Goal: Check status: Check status

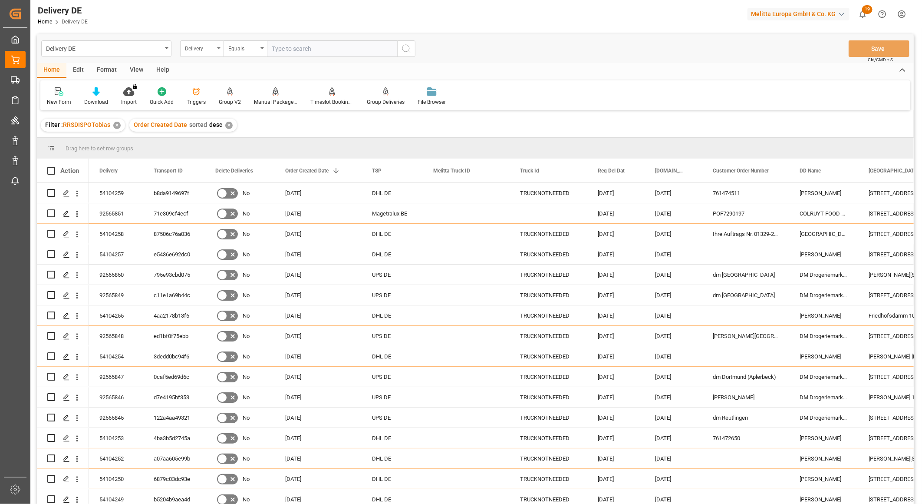
click at [206, 44] on div "Delivery" at bounding box center [200, 48] width 30 height 10
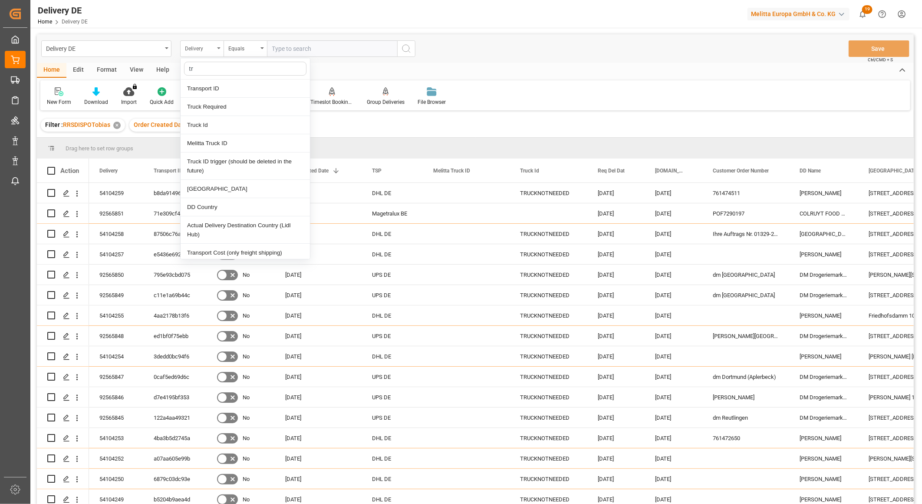
type input "tra"
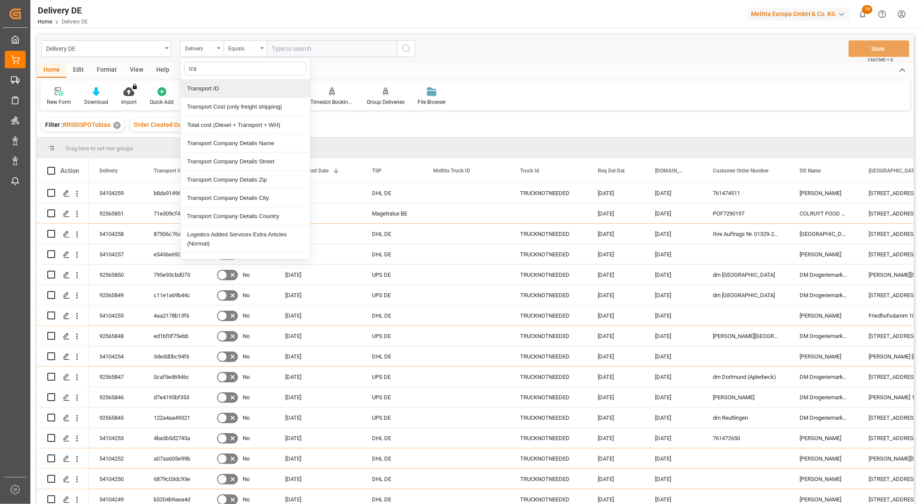
click at [192, 87] on div "Transport ID" at bounding box center [245, 88] width 129 height 18
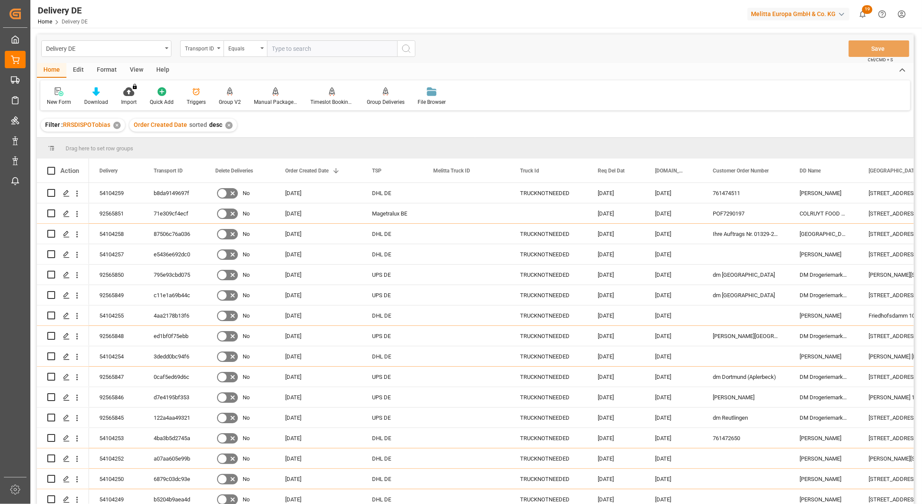
click at [295, 46] on input "text" at bounding box center [332, 48] width 130 height 16
paste input "702d56ab28df"
type input "702d56ab28df"
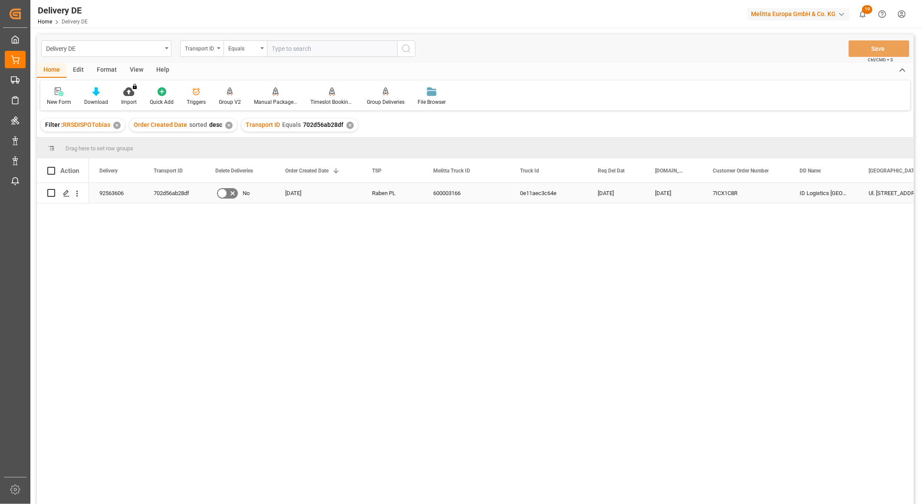
click at [113, 196] on div "92563606" at bounding box center [116, 193] width 54 height 20
click at [891, 190] on div "Ul. Nowa Niedrzwica 58" at bounding box center [901, 193] width 87 height 20
click at [292, 53] on input "text" at bounding box center [332, 48] width 130 height 16
paste input "d6f66bfbbfb4"
type input "d6f66bfbbfb4"
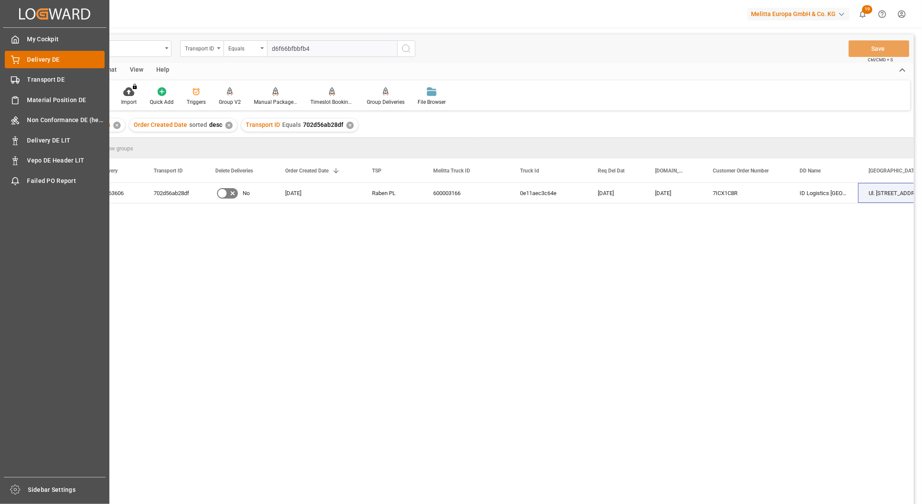
click at [34, 63] on span "Delivery DE" at bounding box center [66, 59] width 78 height 9
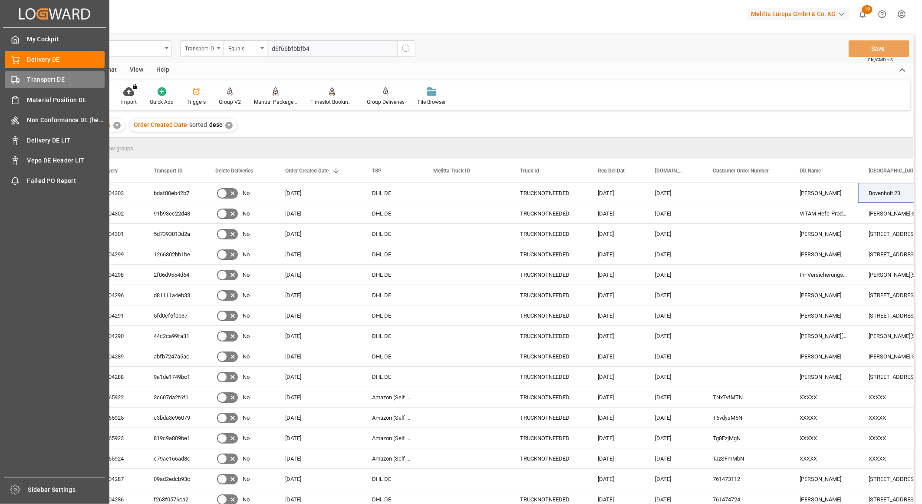
click at [18, 79] on icon at bounding box center [15, 80] width 9 height 9
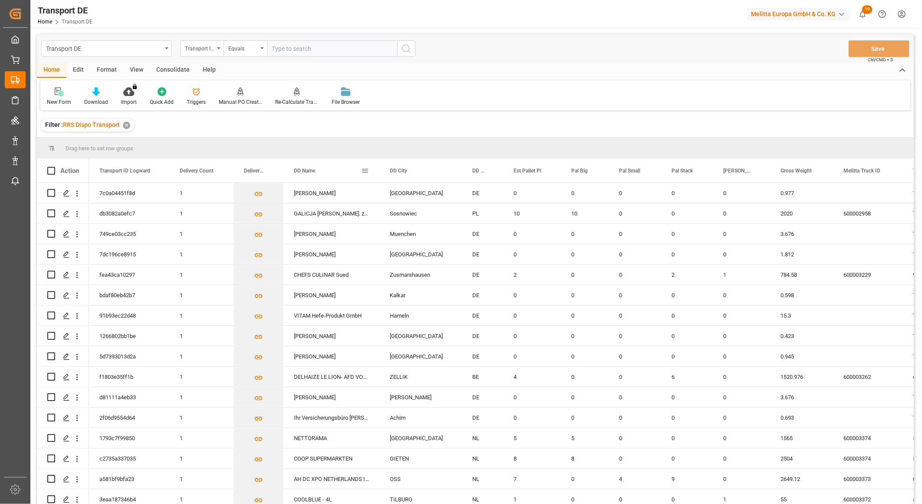
click at [366, 167] on span at bounding box center [365, 171] width 8 height 8
click at [436, 173] on span "columns" at bounding box center [438, 172] width 8 height 8
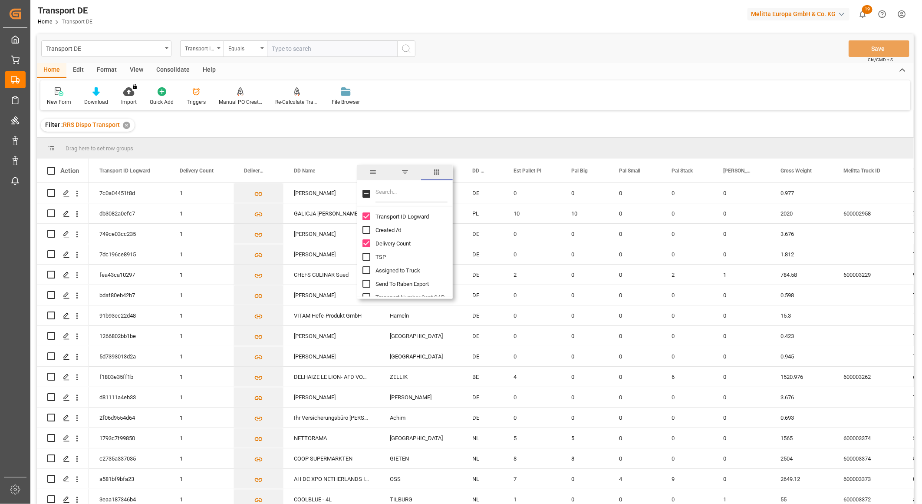
click at [407, 189] on input "Filter Columns Input" at bounding box center [411, 193] width 72 height 17
type input "pod"
drag, startPoint x: 366, startPoint y: 226, endPoint x: 370, endPoint y: 235, distance: 10.1
click at [366, 227] on input "POD File Name column toggle visibility (hidden)" at bounding box center [366, 230] width 8 height 8
checkbox input "true"
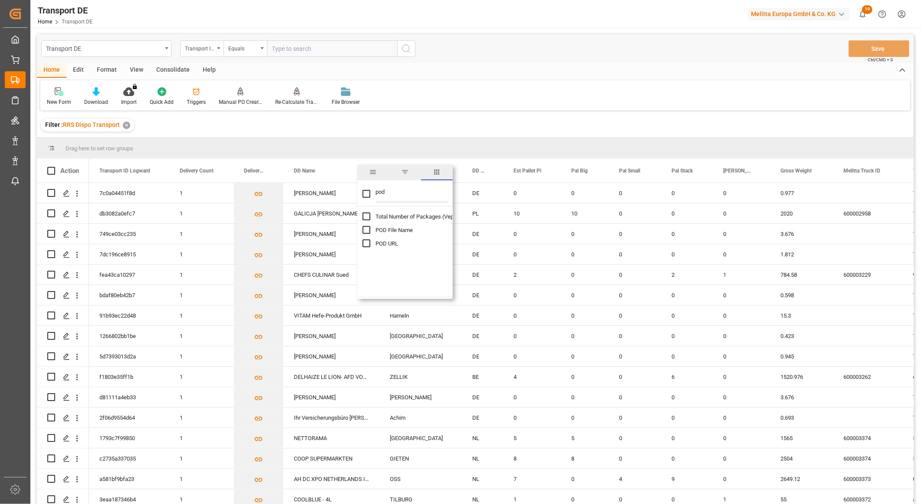
checkbox input "false"
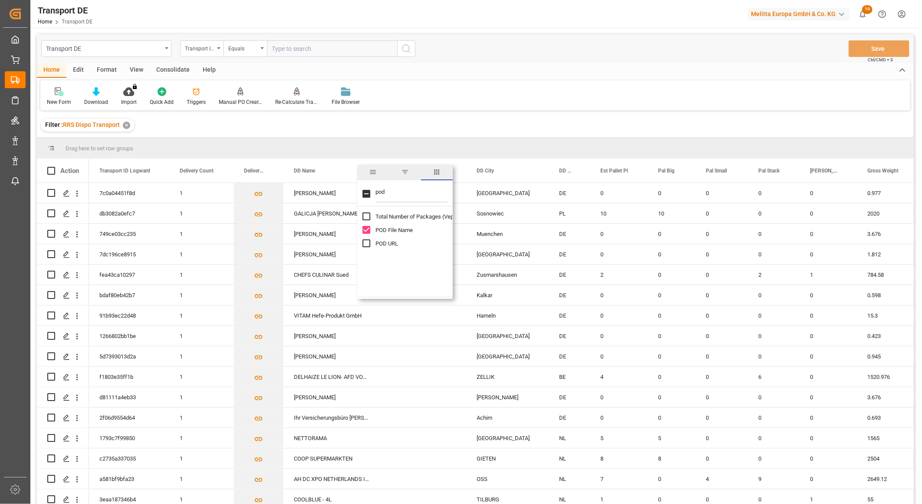
click at [365, 242] on input "POD URL column toggle visibility (hidden)" at bounding box center [366, 243] width 8 height 8
checkbox input "true"
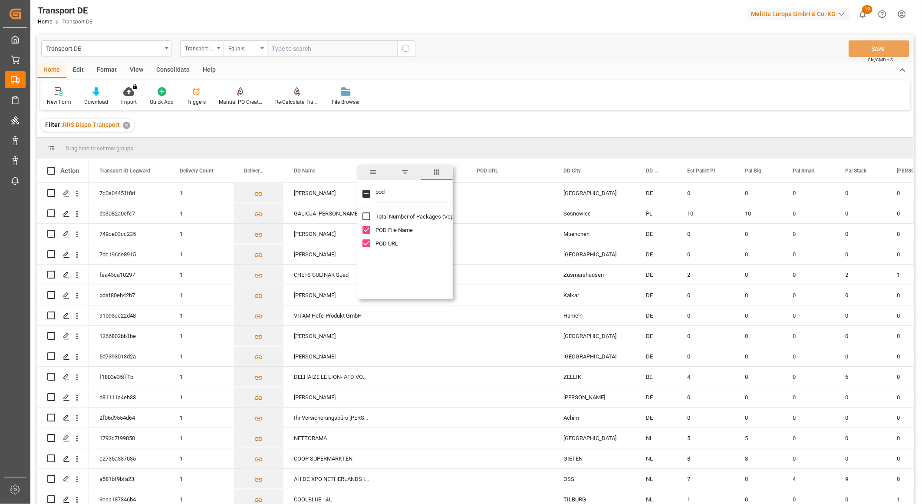
click at [533, 105] on div "New Form Download Import You don't have permission for this feature. Contact ad…" at bounding box center [475, 95] width 870 height 30
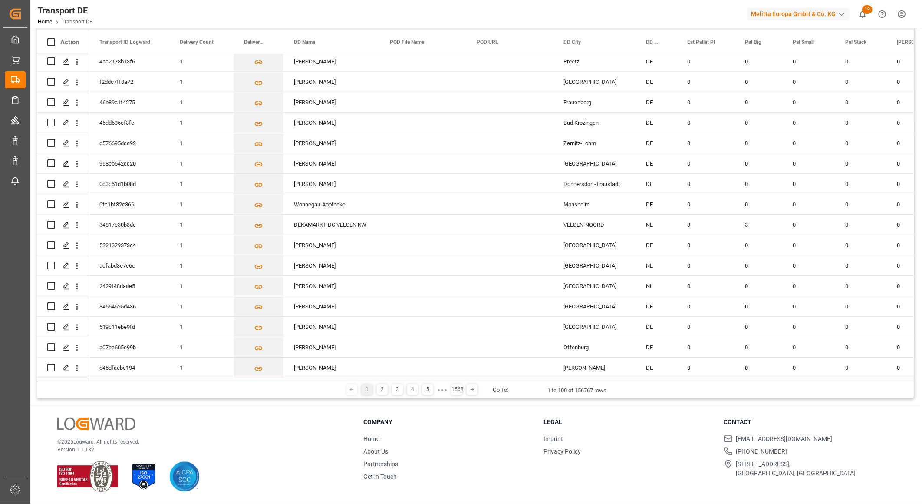
scroll to position [128, 0]
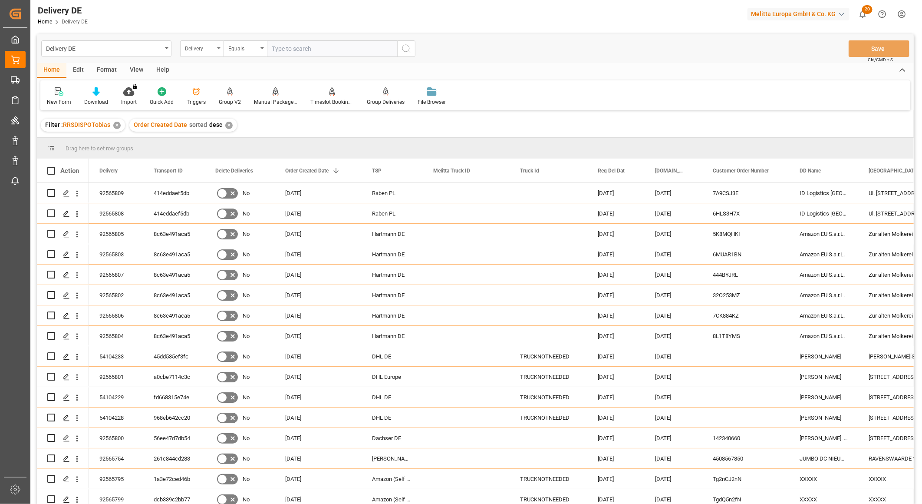
click at [194, 46] on div "Delivery" at bounding box center [200, 48] width 30 height 10
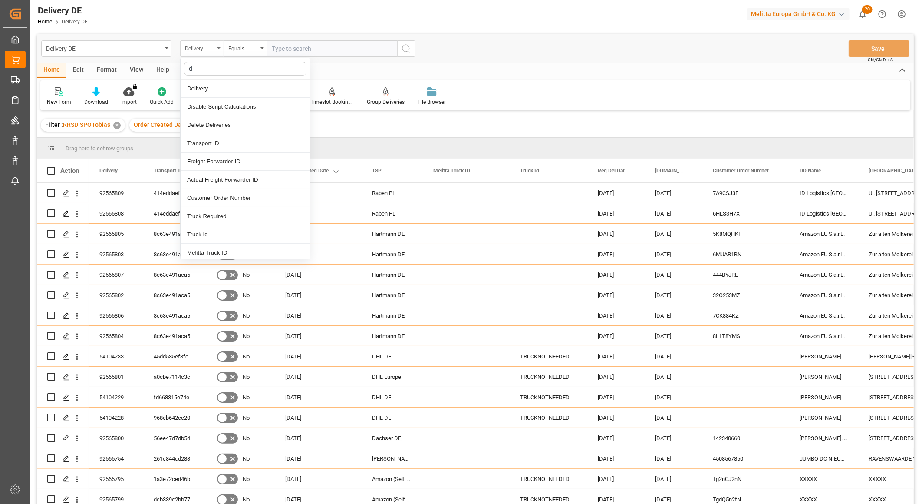
type input "dd"
click at [207, 122] on div "[GEOGRAPHIC_DATA]" at bounding box center [245, 125] width 129 height 18
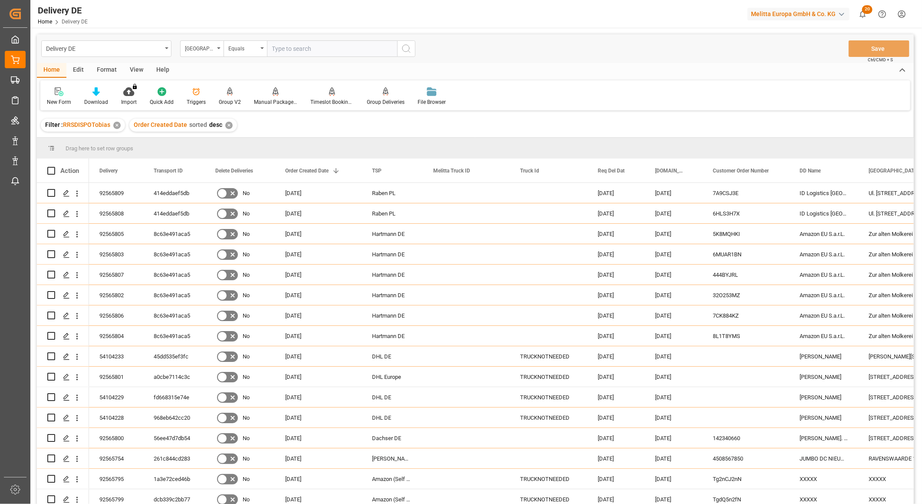
click at [277, 49] on input "text" at bounding box center [332, 48] width 130 height 16
paste input "Nowa Niedrzwica 58"
type input "Nowa Niedrzwica 58"
click at [405, 51] on circle "search button" at bounding box center [405, 48] width 7 height 7
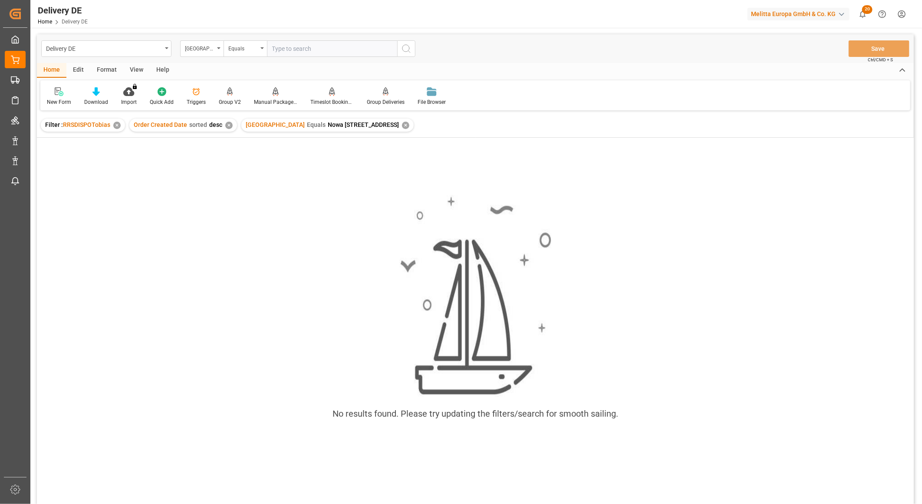
click at [316, 48] on input "text" at bounding box center [332, 48] width 130 height 16
paste input "Ul. Nowa Niedrzwica 58"
type input "Ul. Nowa Niedrzwica 58"
click at [406, 48] on icon "search button" at bounding box center [406, 48] width 10 height 10
click at [402, 123] on div "✕" at bounding box center [405, 125] width 7 height 7
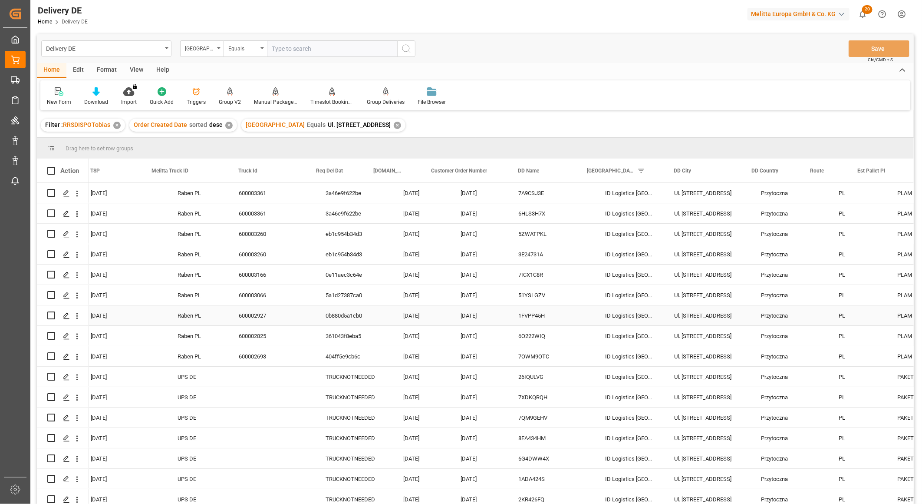
scroll to position [0, 289]
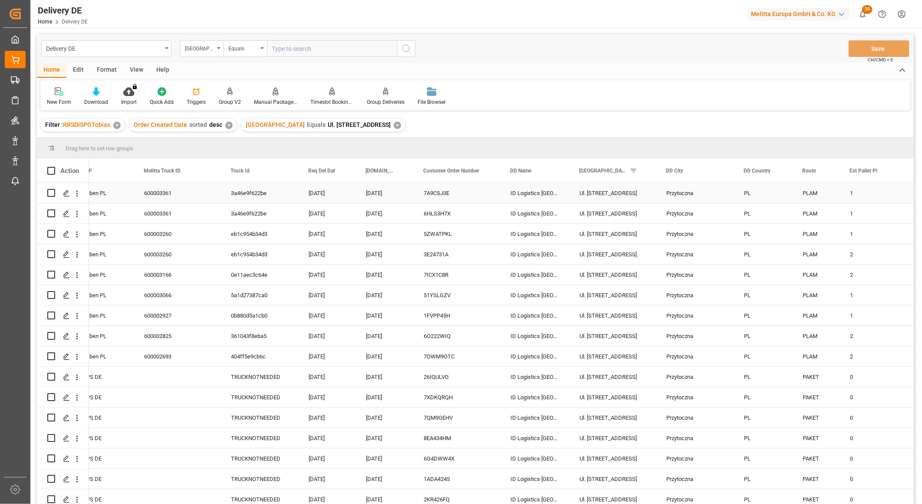
click at [676, 189] on div "Przytoczna" at bounding box center [695, 193] width 78 height 20
click at [897, 125] on div "Filter : RRSDISPOTobias ✕ Order Created Date sorted desc ✕ DD Street Equals Ul.…" at bounding box center [475, 125] width 877 height 24
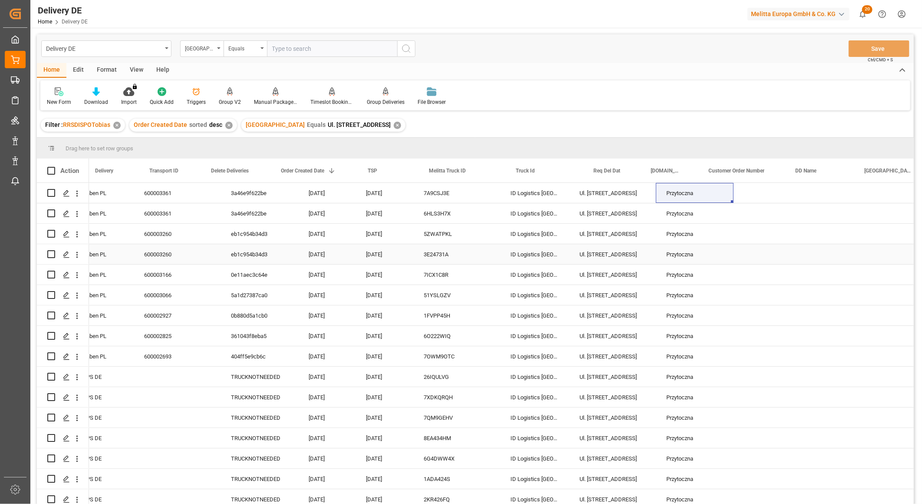
scroll to position [0, 0]
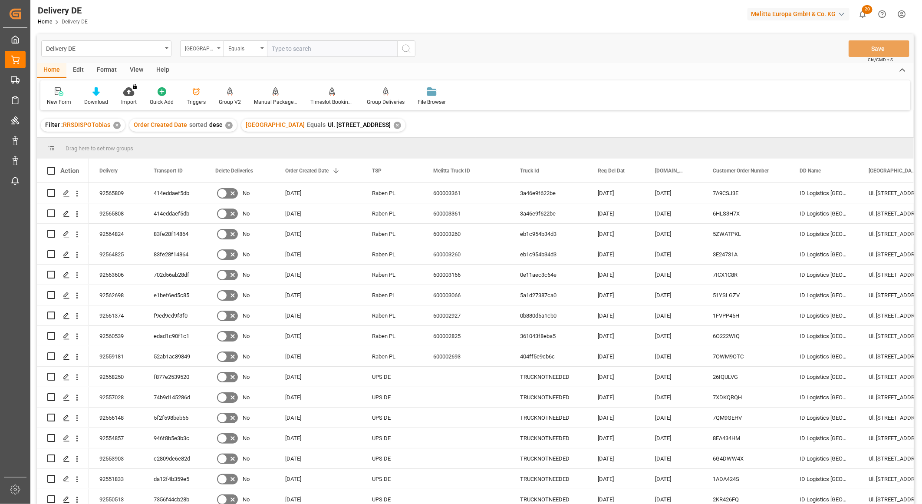
click at [200, 49] on div "[GEOGRAPHIC_DATA]" at bounding box center [200, 48] width 30 height 10
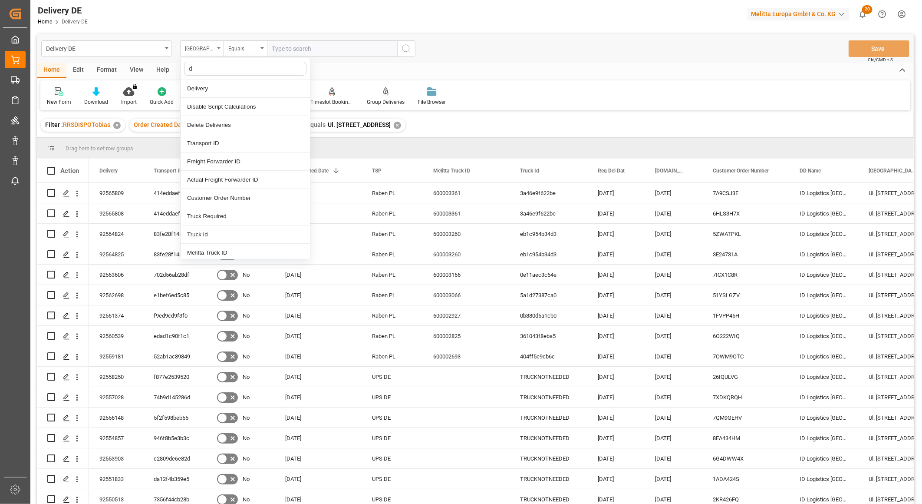
type input "de"
click at [201, 89] on div "Delivery" at bounding box center [245, 88] width 129 height 18
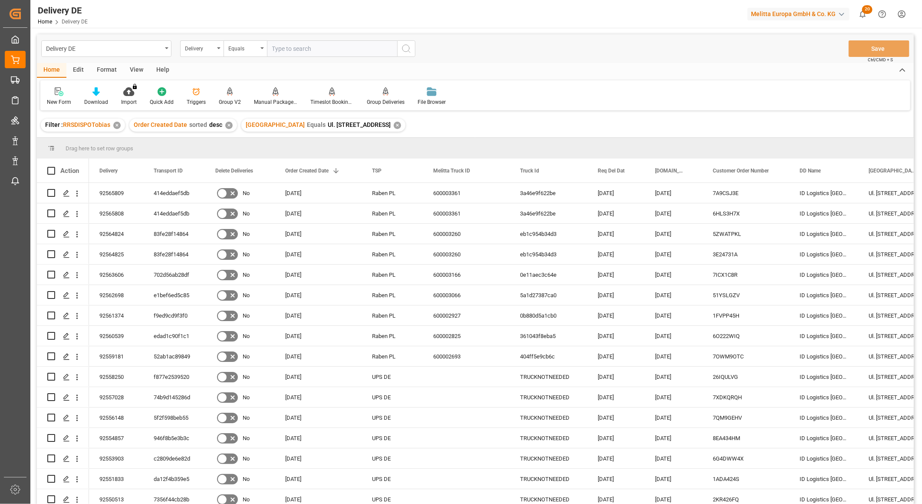
click at [279, 46] on input "text" at bounding box center [332, 48] width 130 height 16
paste input "92557582"
type input "92557582"
click at [405, 46] on icon "search button" at bounding box center [406, 48] width 10 height 10
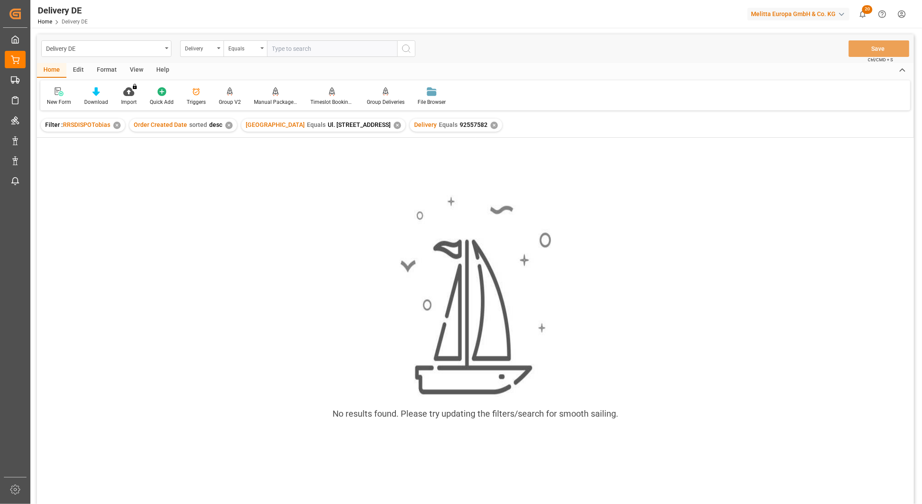
click at [394, 125] on div "✕" at bounding box center [397, 125] width 7 height 7
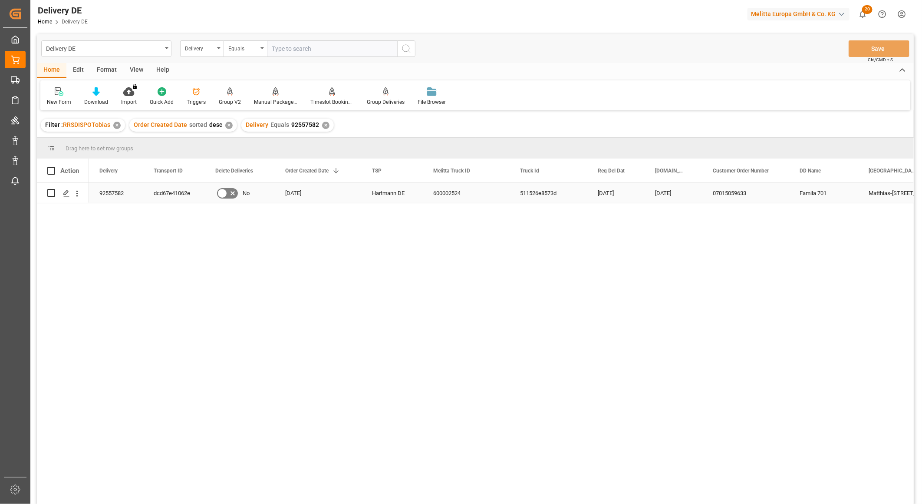
click at [170, 191] on div "dcd67e41062e" at bounding box center [174, 193] width 62 height 20
click at [73, 192] on icon "open menu" at bounding box center [76, 193] width 9 height 9
click at [105, 207] on span "Open in new tab" at bounding box center [134, 211] width 79 height 9
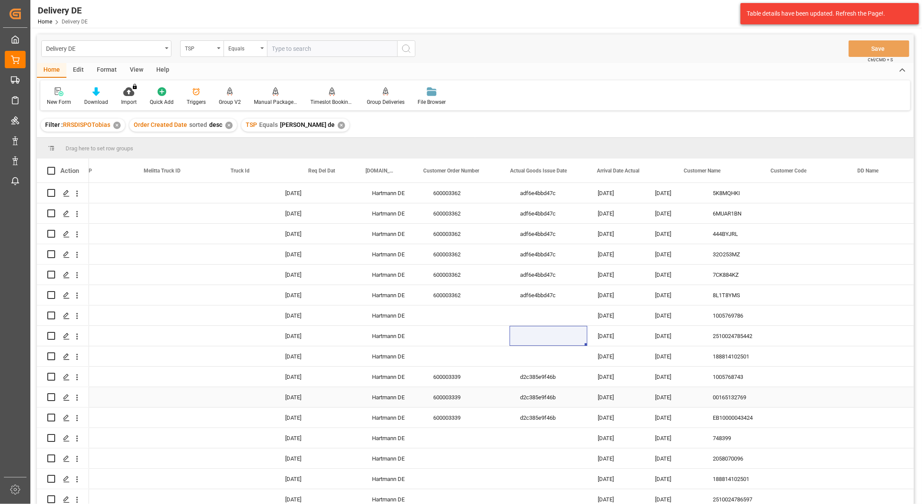
scroll to position [0, 289]
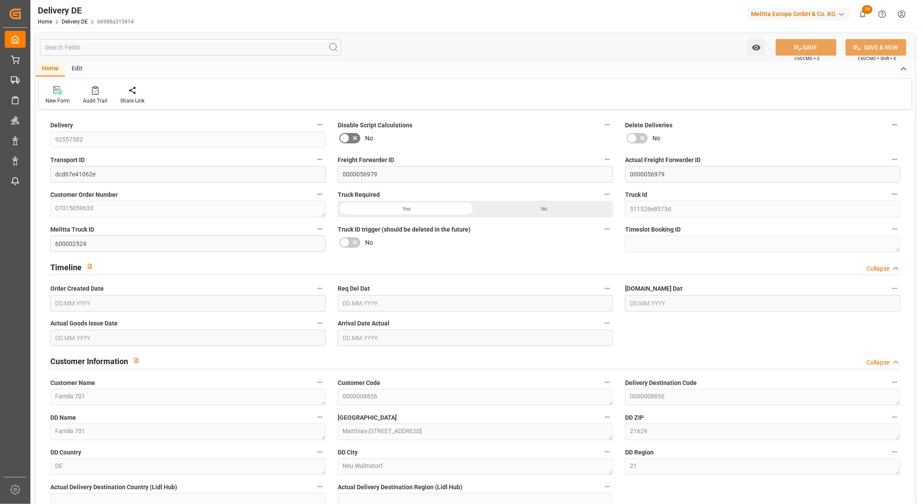
type input "1"
type input "96.537"
type input "144"
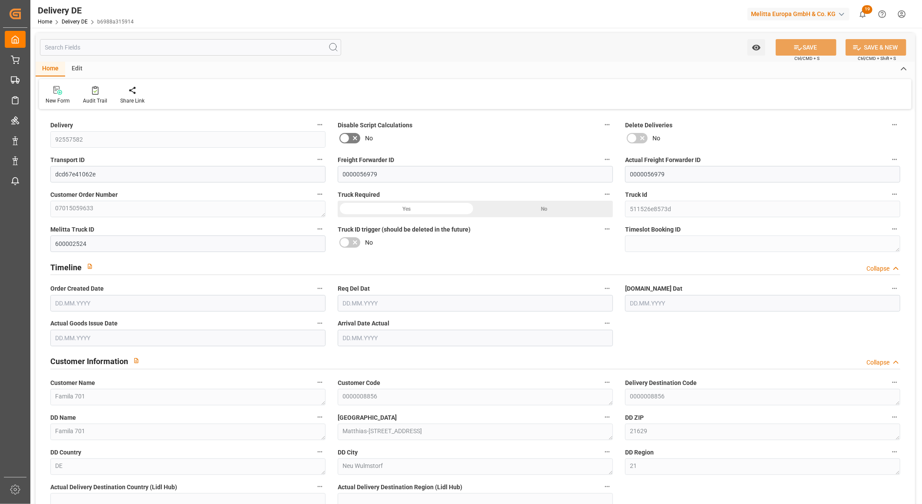
type input "669.96"
type input "11.09.2025"
type input "[DATE]"
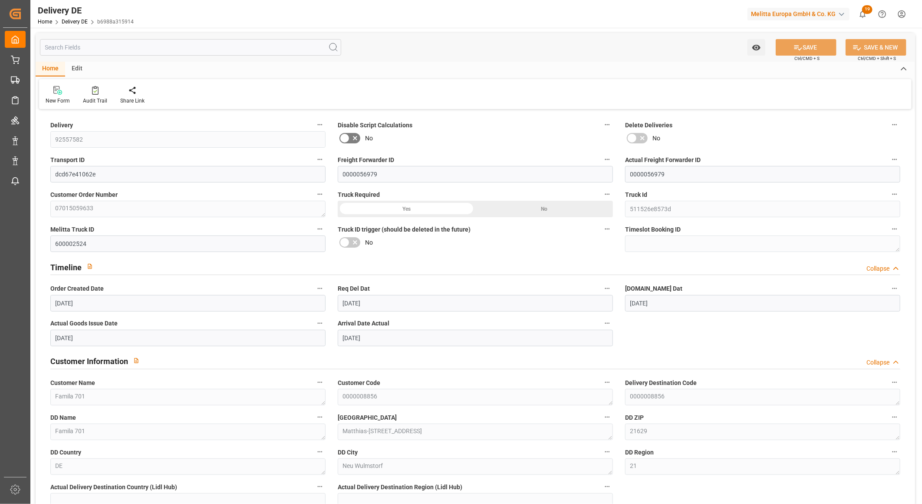
type input "[DATE]"
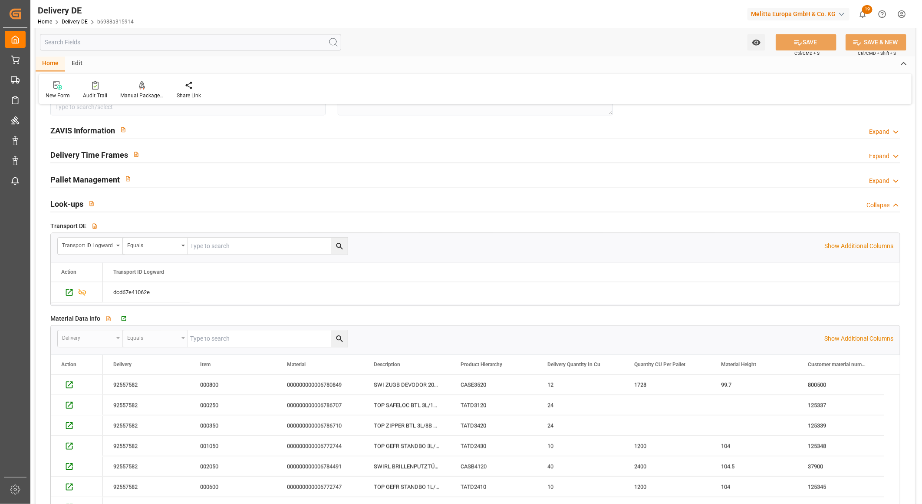
scroll to position [1254, 0]
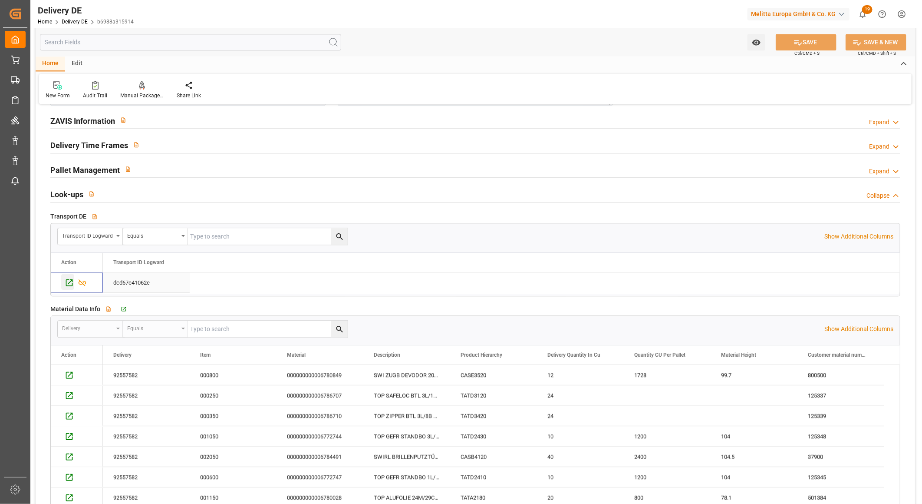
click at [72, 281] on icon "Press SPACE to select this row." at bounding box center [69, 282] width 9 height 9
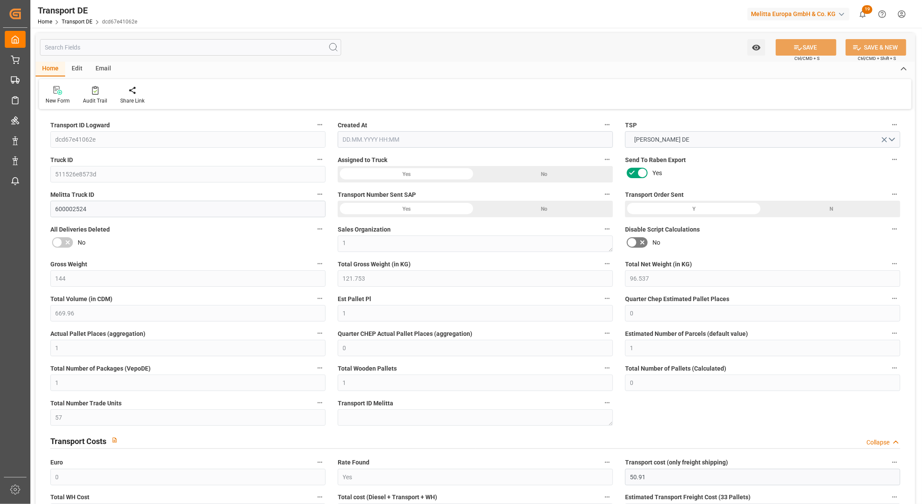
type input "144"
type input "121.753"
type input "96.537"
type input "669.96"
type input "1"
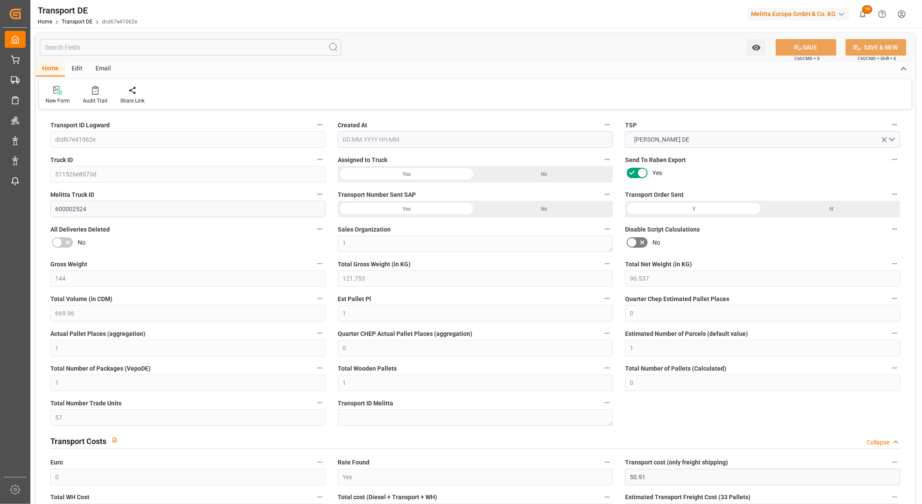
type input "0"
type input "1"
type input "0"
type input "1"
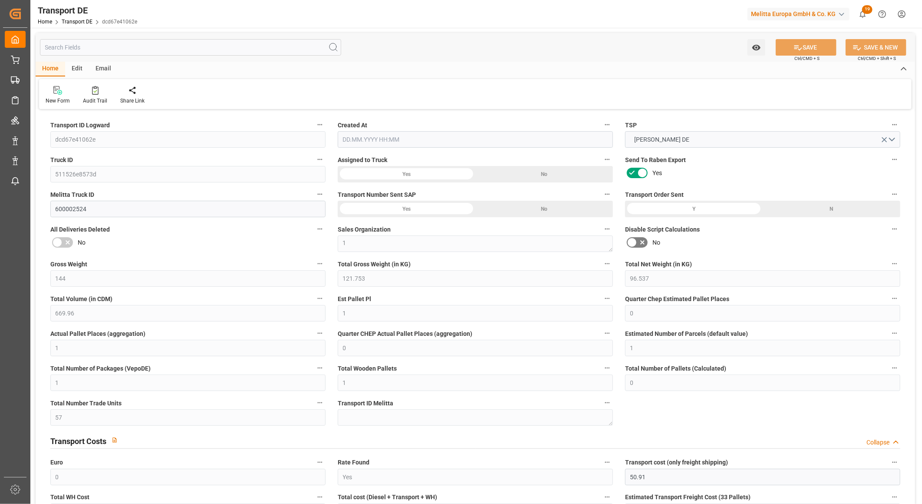
type input "1"
type input "0"
type input "57"
type input "0"
type input "50.91"
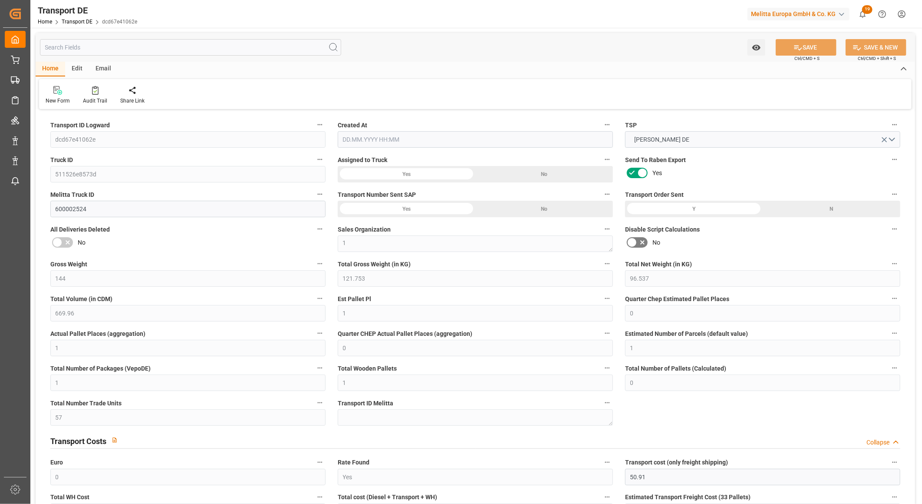
type input "46.859"
type input "50.91"
type input "21"
type input "0"
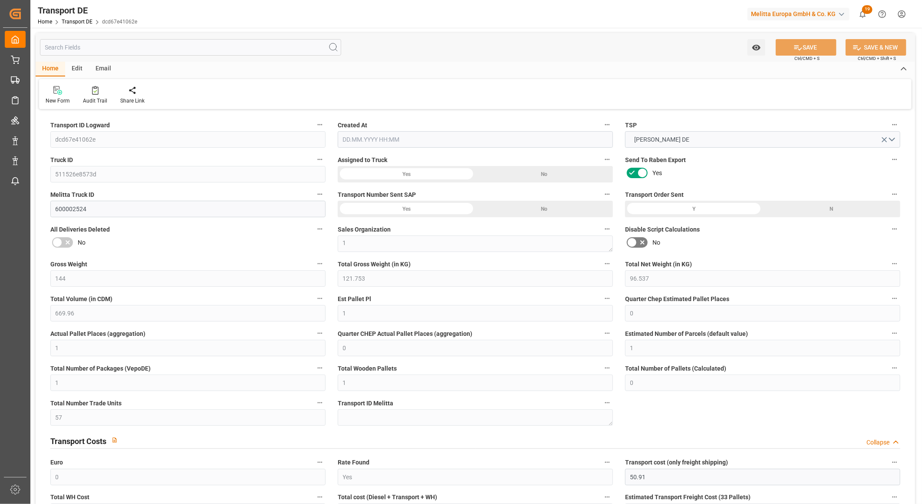
type input "1"
type input "0"
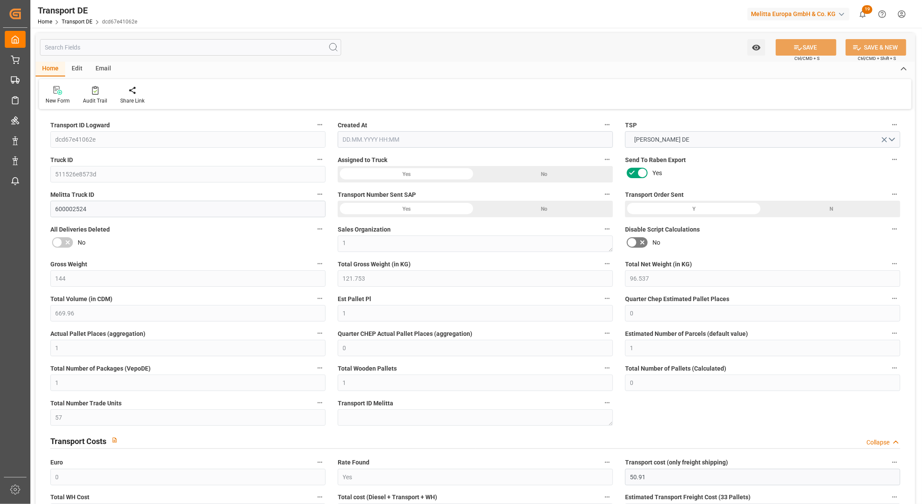
type input "0"
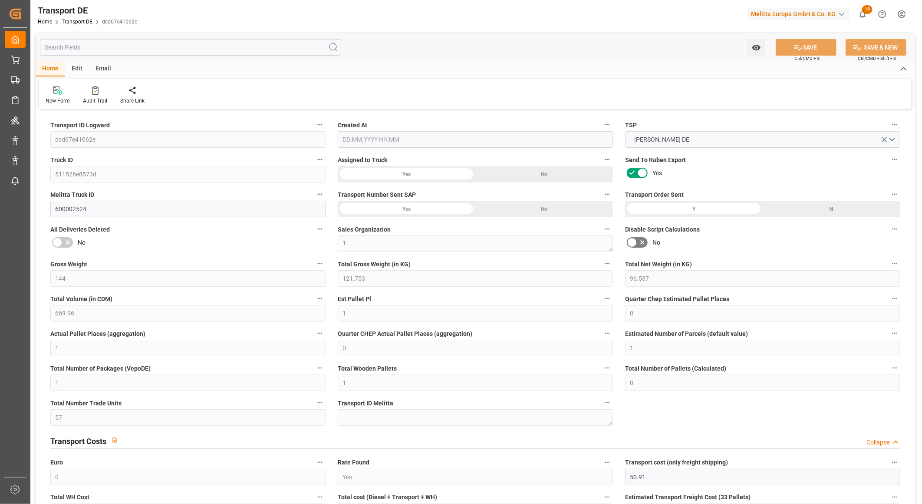
type input "0"
type input "121.753"
type input "4710.8598"
type input "21"
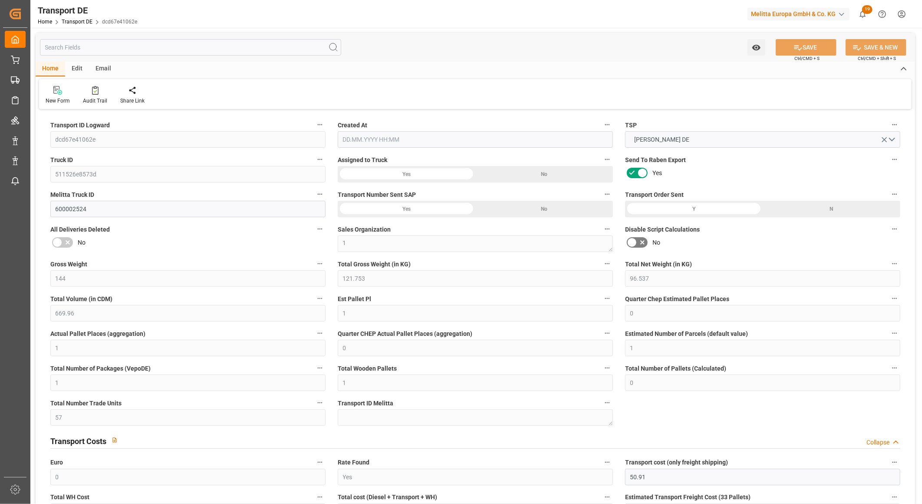
type input "35"
type input "0"
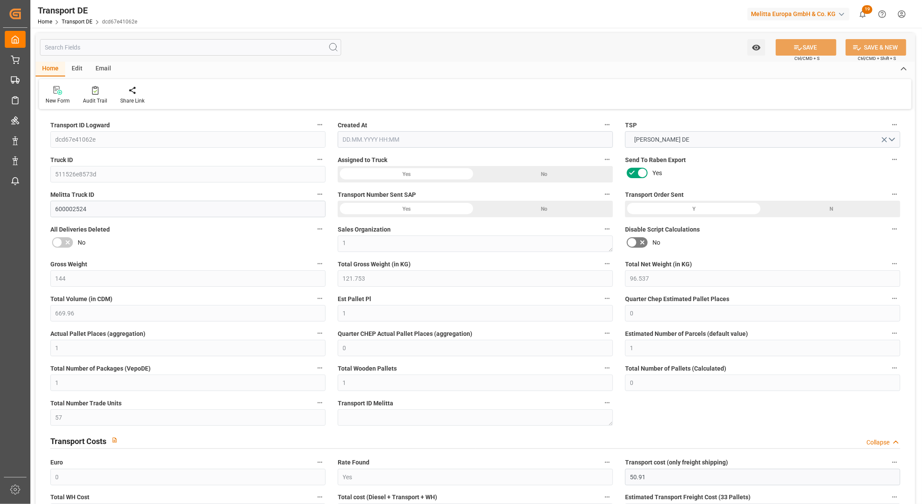
type input "0"
type input "1"
type input "0"
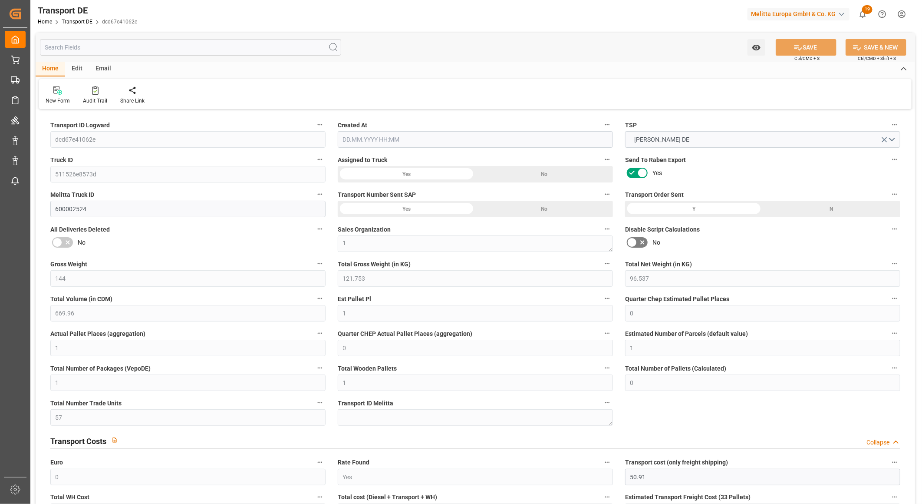
type input "57"
type input "97.769"
type input "50.91"
type input "11.09.2025 21:02"
type input "[DATE]"
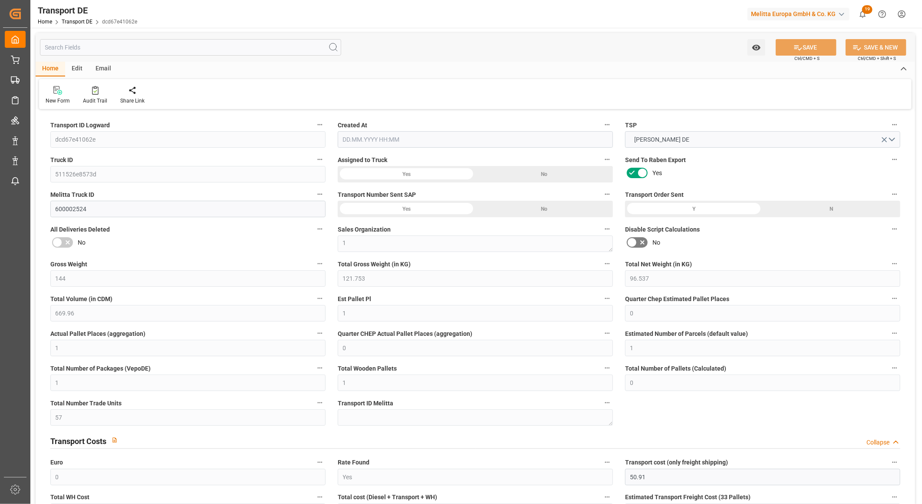
type input "[DATE]"
type input "16.09.2025"
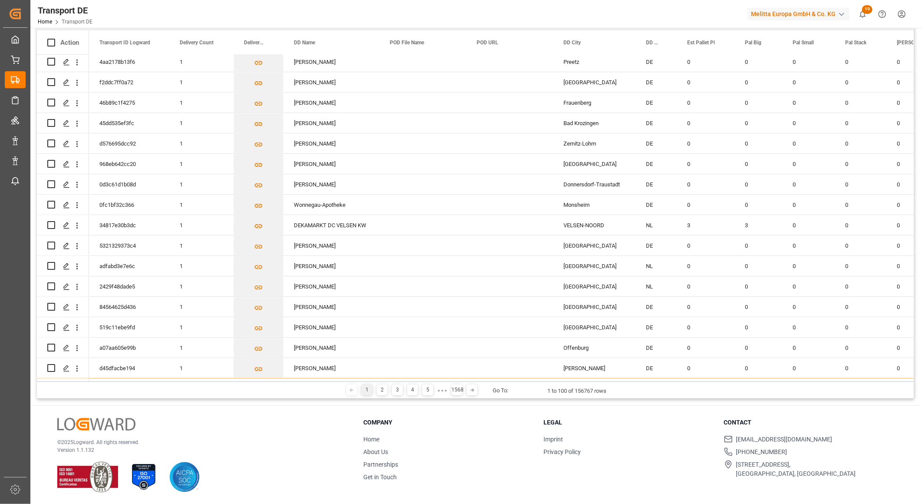
scroll to position [128, 0]
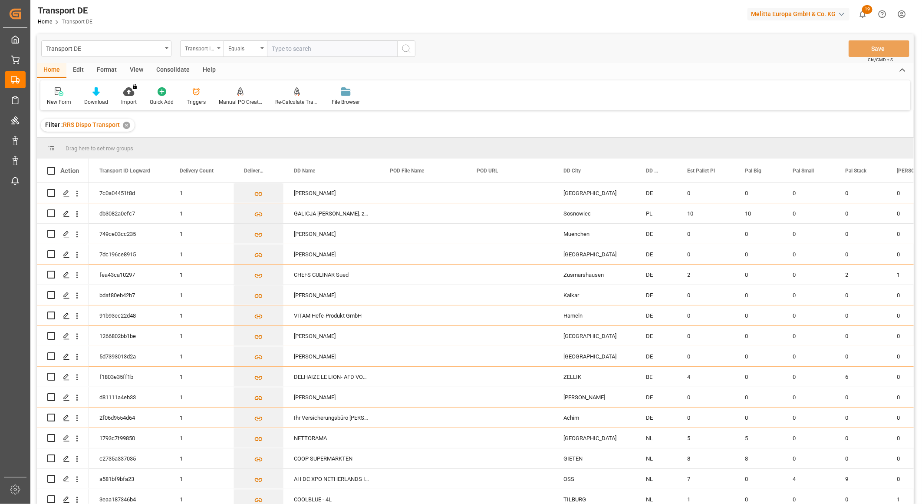
click at [201, 46] on div "Transport ID Logward" at bounding box center [200, 48] width 30 height 10
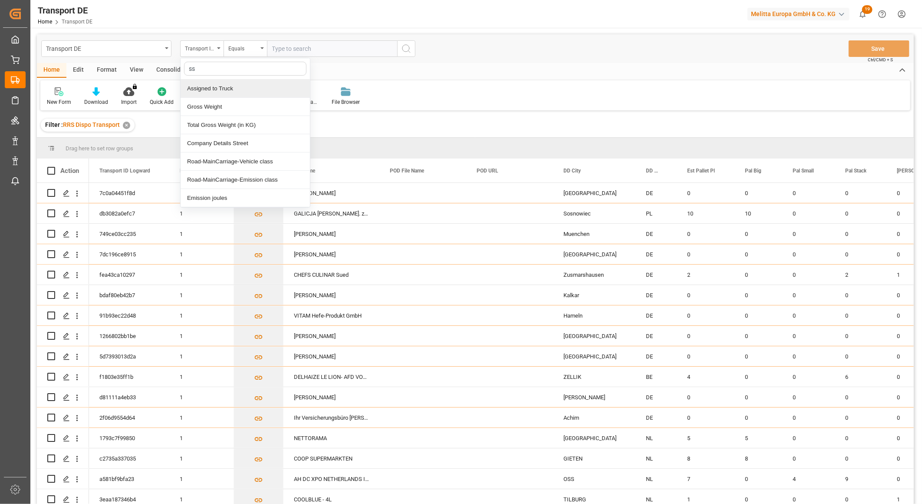
drag, startPoint x: 106, startPoint y: 80, endPoint x: -123, endPoint y: 91, distance: 229.0
click at [0, 91] on html "Created by potrace 1.15, written by [PERSON_NAME] [DATE]-[DATE] Created by potr…" at bounding box center [461, 252] width 922 height 504
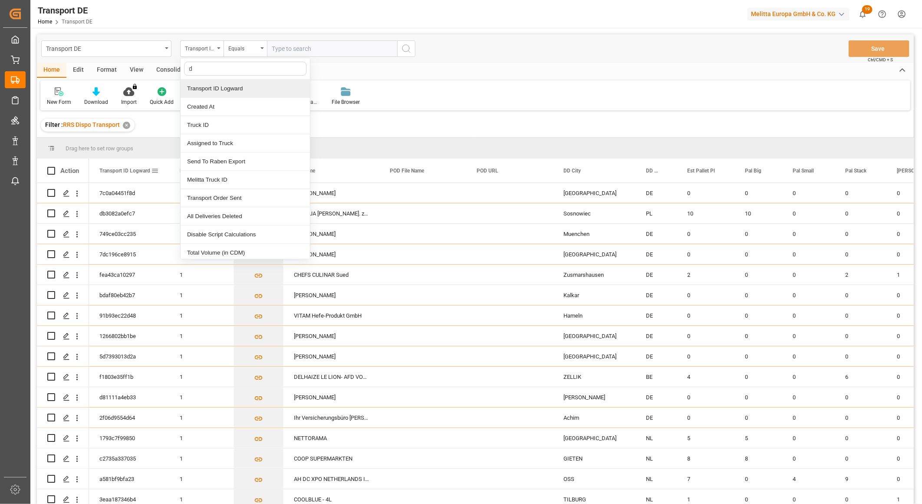
type input "dd"
click at [206, 126] on div "[GEOGRAPHIC_DATA]" at bounding box center [245, 125] width 129 height 18
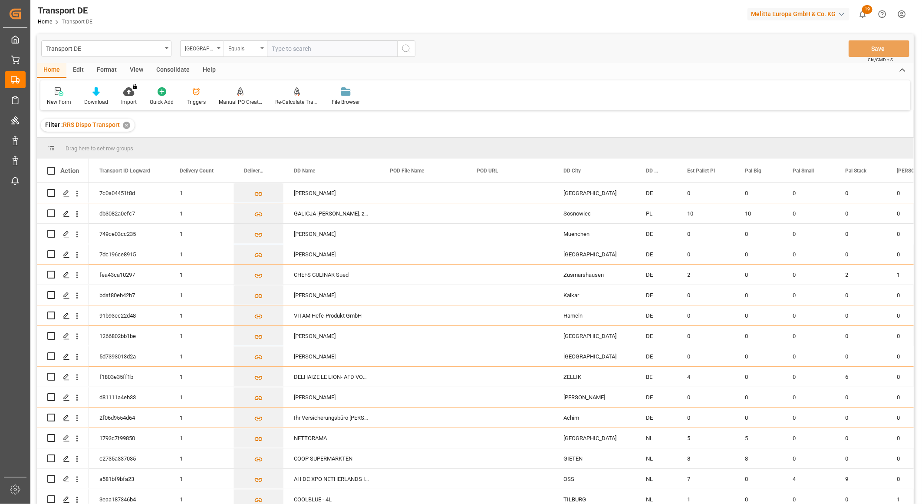
click at [244, 50] on div "Equals" at bounding box center [243, 48] width 30 height 10
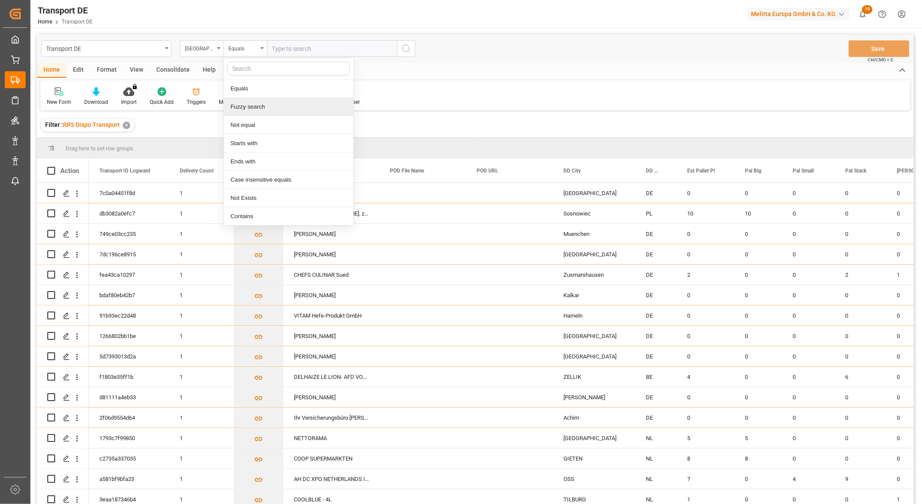
click at [248, 103] on div "Fuzzy search" at bounding box center [288, 107] width 129 height 18
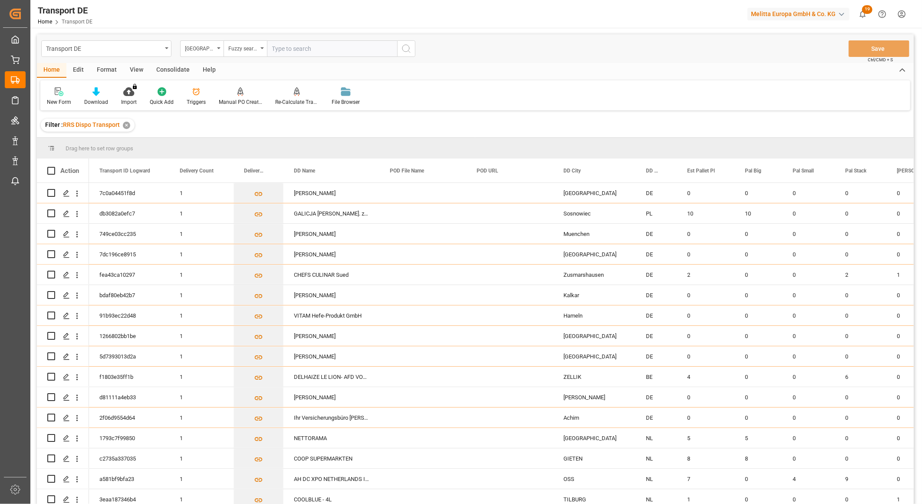
click at [286, 51] on input "text" at bounding box center [332, 48] width 130 height 16
type input "speckenstr"
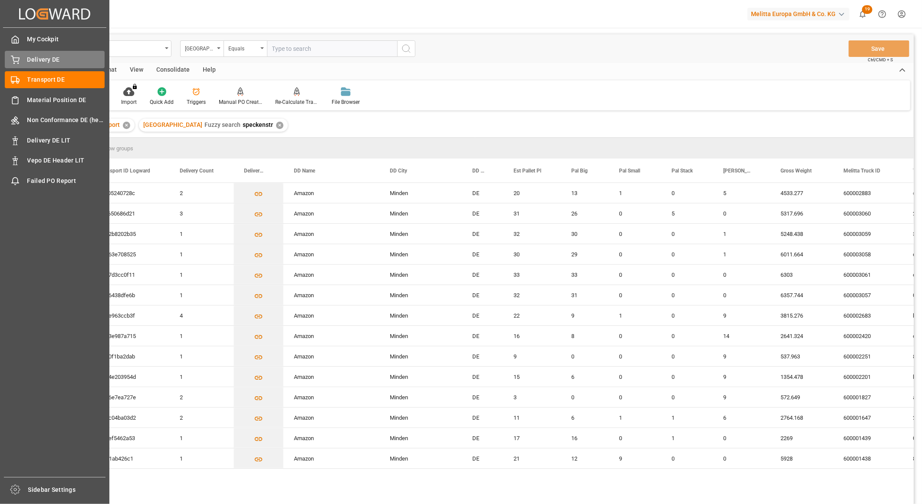
click at [25, 63] on div "Delivery DE Delivery DE" at bounding box center [55, 59] width 100 height 17
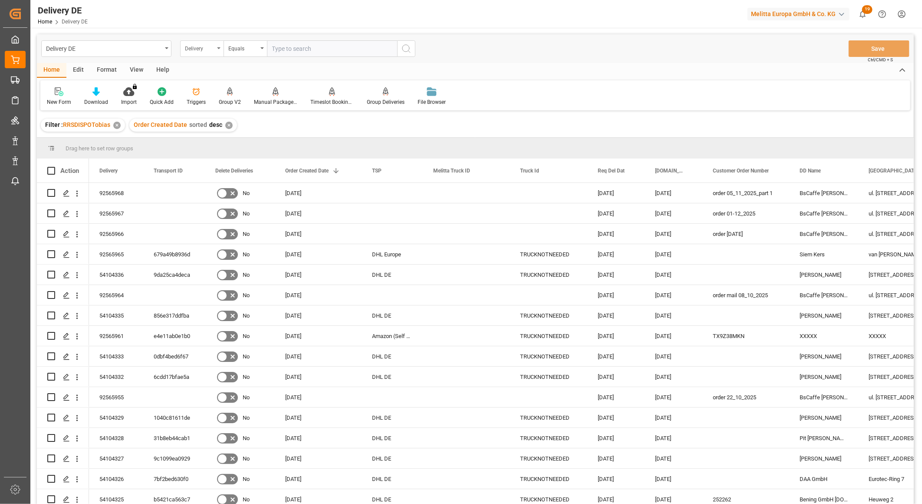
click at [183, 49] on div "Delivery" at bounding box center [201, 48] width 43 height 16
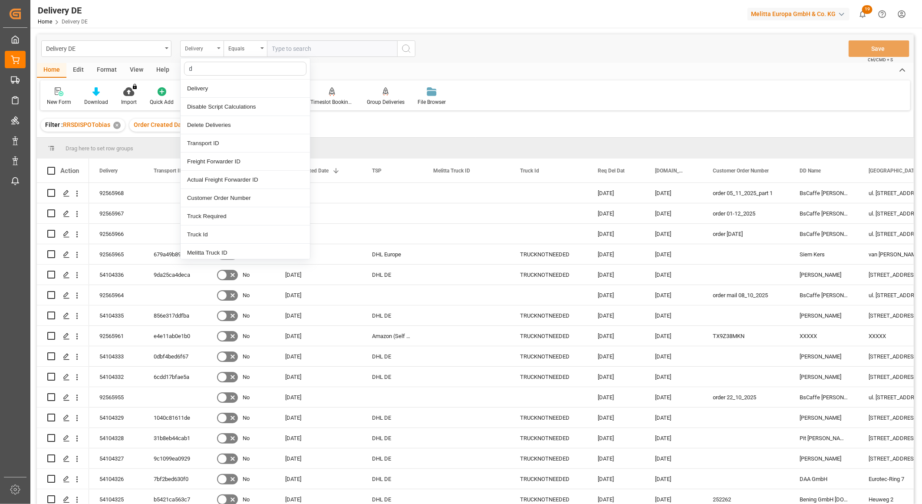
type input "dd"
click at [211, 123] on div "[GEOGRAPHIC_DATA]" at bounding box center [245, 125] width 129 height 18
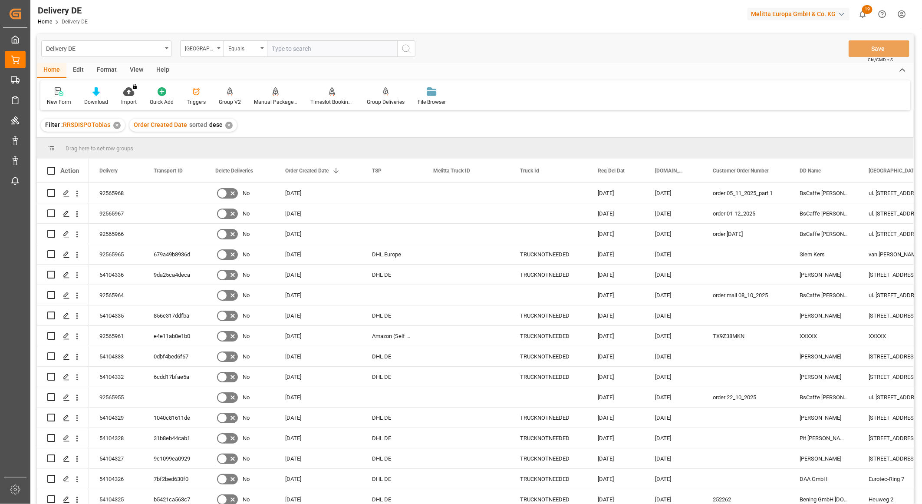
click at [306, 49] on input "text" at bounding box center [332, 48] width 130 height 16
type input "speckenstr"
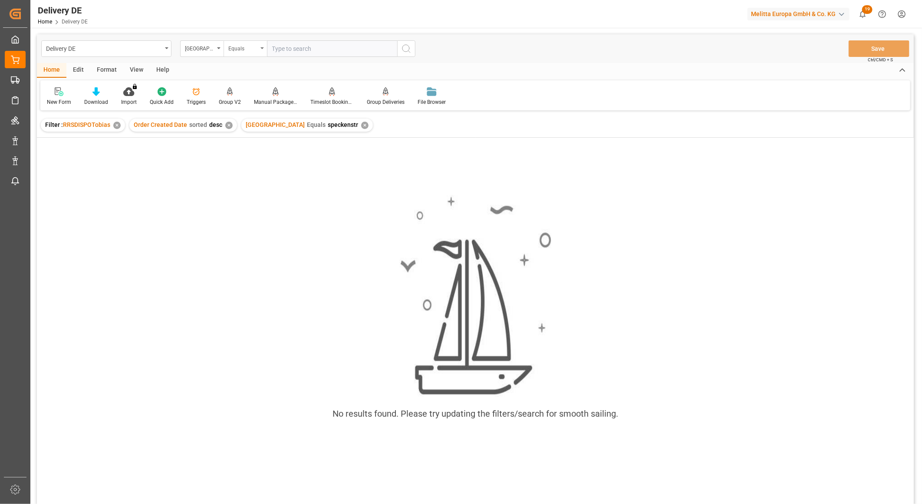
click at [244, 46] on div "Equals" at bounding box center [243, 48] width 30 height 10
click at [254, 111] on div "Fuzzy search" at bounding box center [288, 107] width 129 height 18
click at [281, 49] on input "text" at bounding box center [332, 48] width 130 height 16
type input "speckenstr"
click at [409, 53] on icon "search button" at bounding box center [406, 48] width 10 height 10
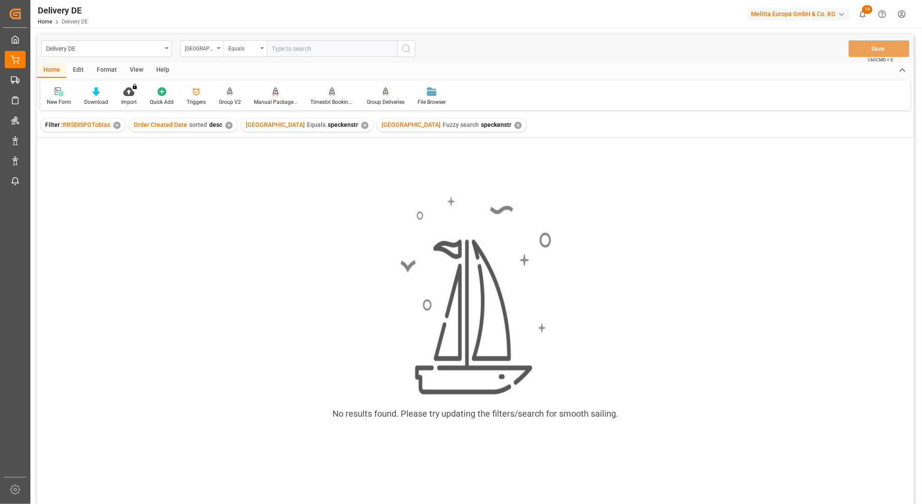
click at [361, 125] on div "✕" at bounding box center [364, 125] width 7 height 7
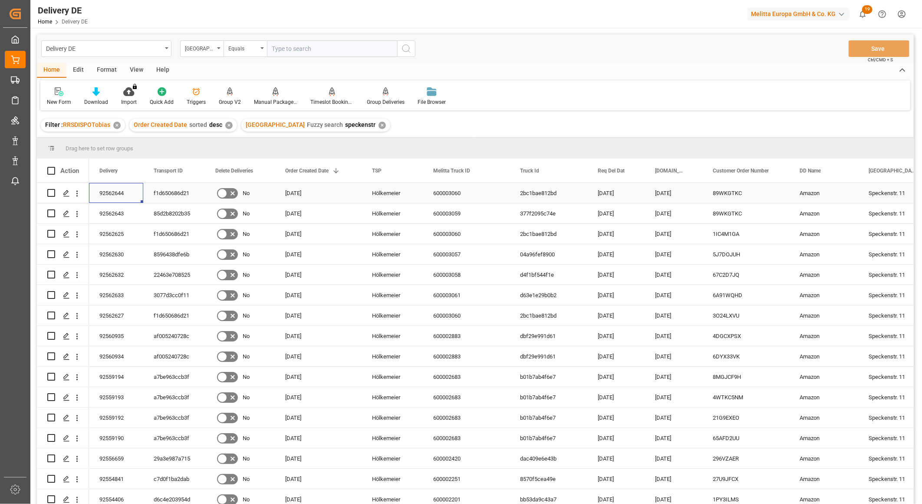
click at [105, 191] on div "92562644" at bounding box center [116, 193] width 54 height 20
